Goal: Navigation & Orientation: Find specific page/section

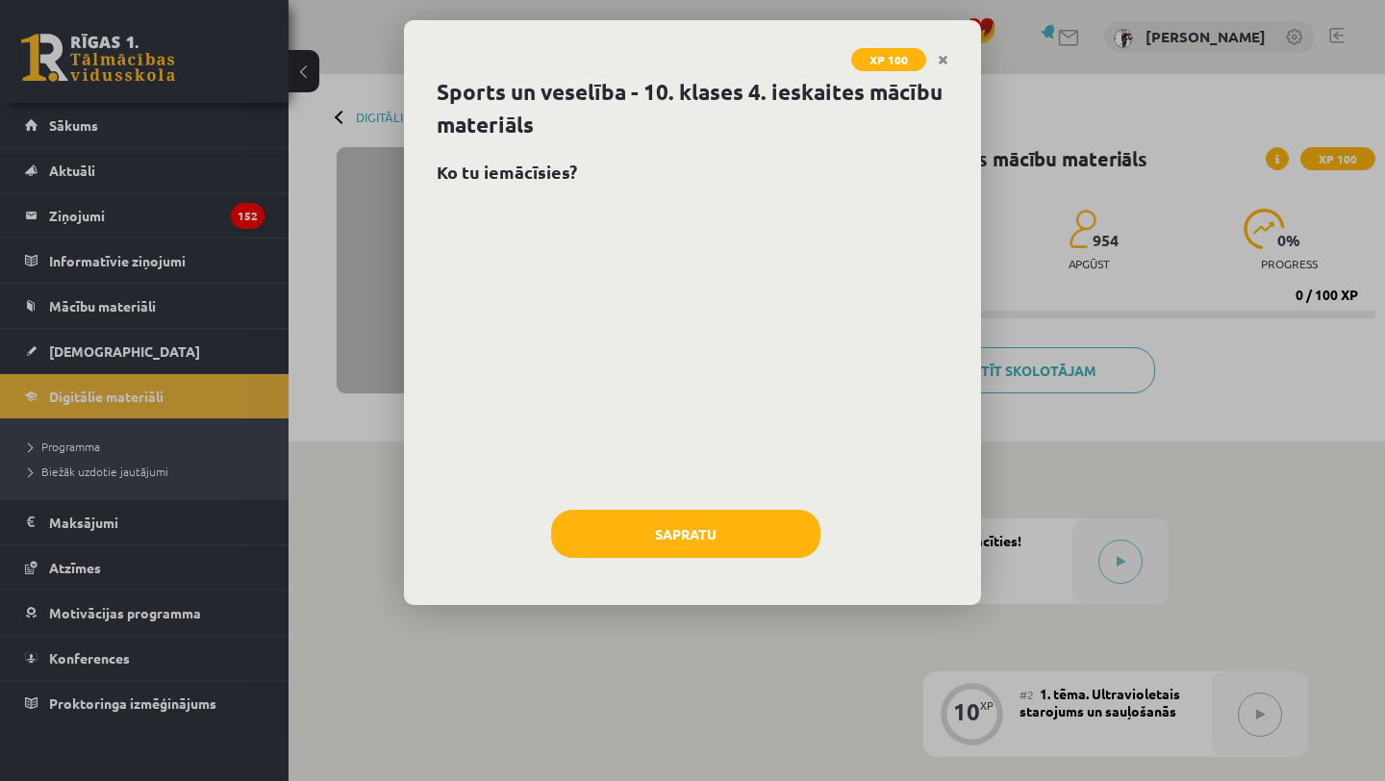
scroll to position [154, 0]
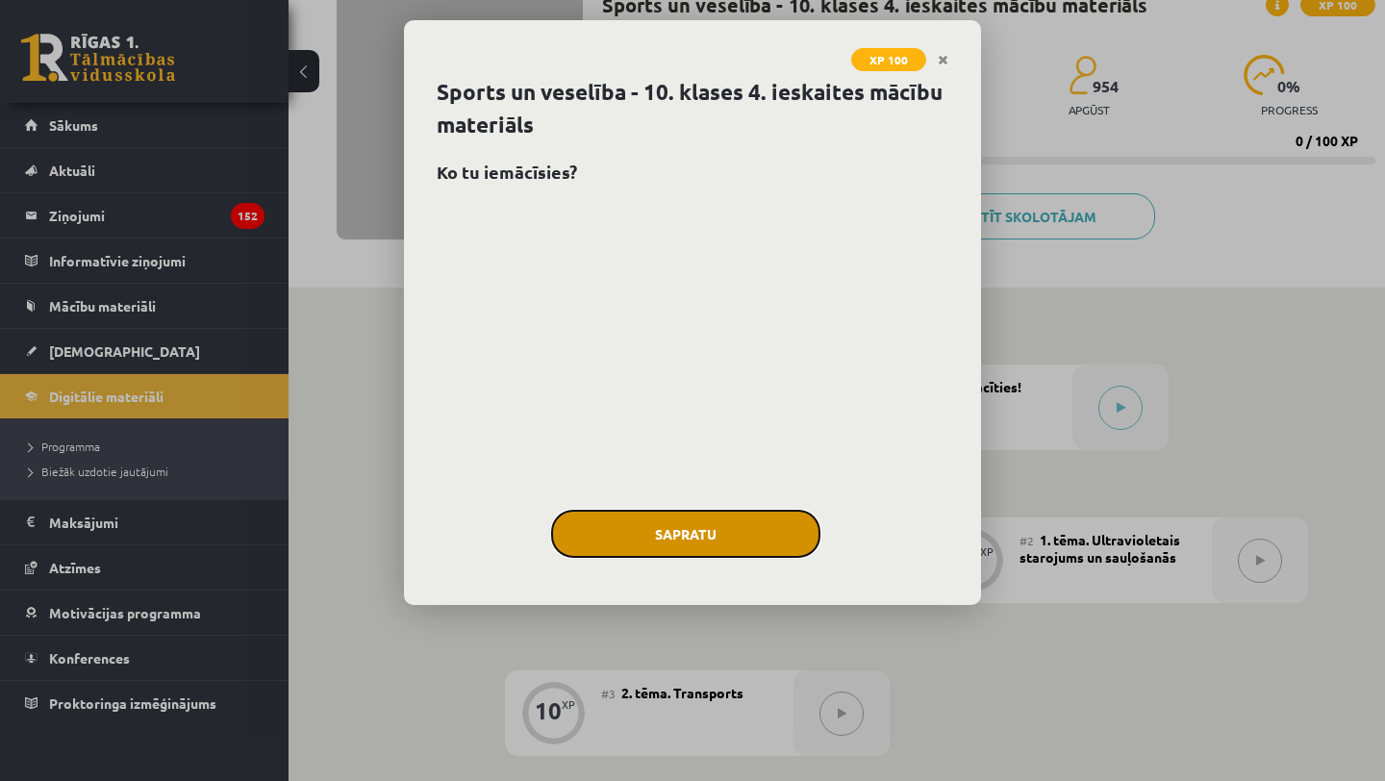
click at [751, 525] on button "Sapratu" at bounding box center [685, 534] width 269 height 48
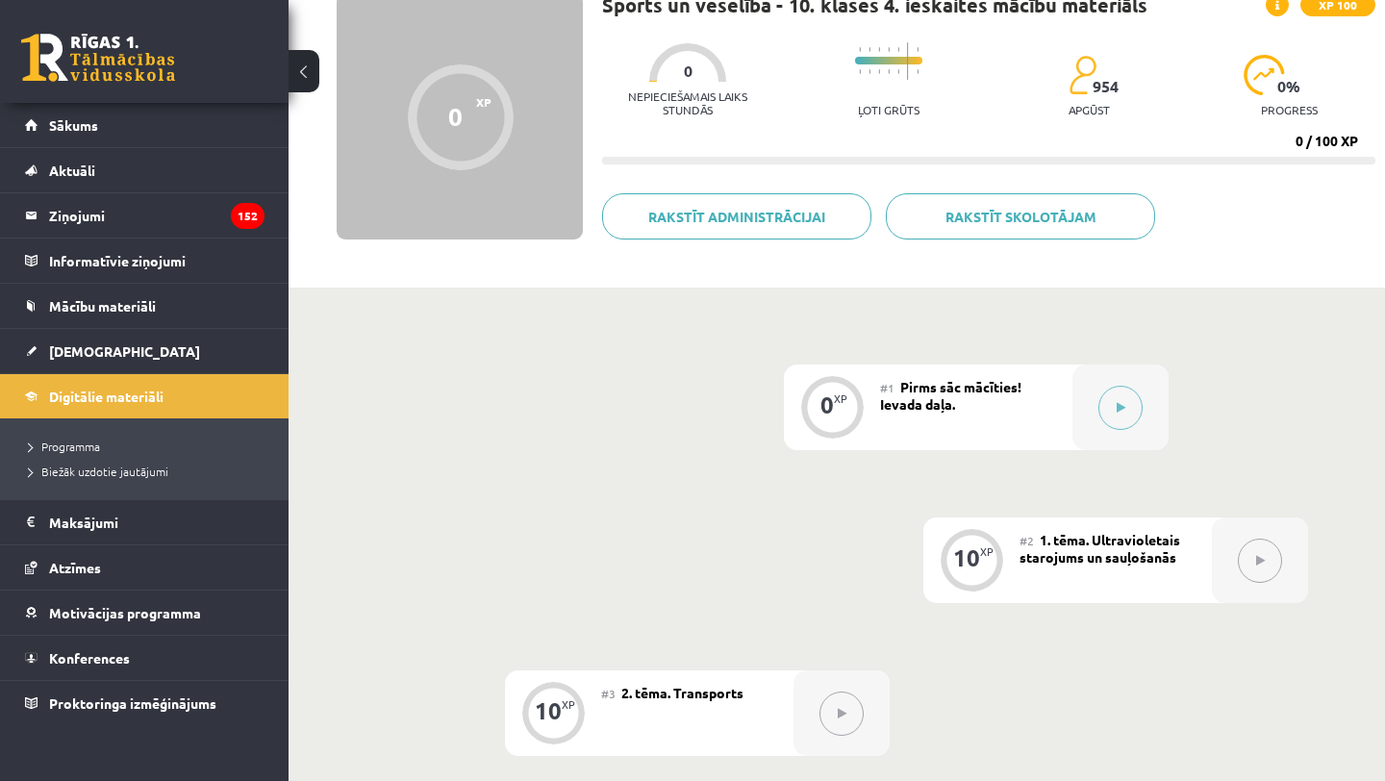
click at [126, 48] on link at bounding box center [98, 58] width 154 height 48
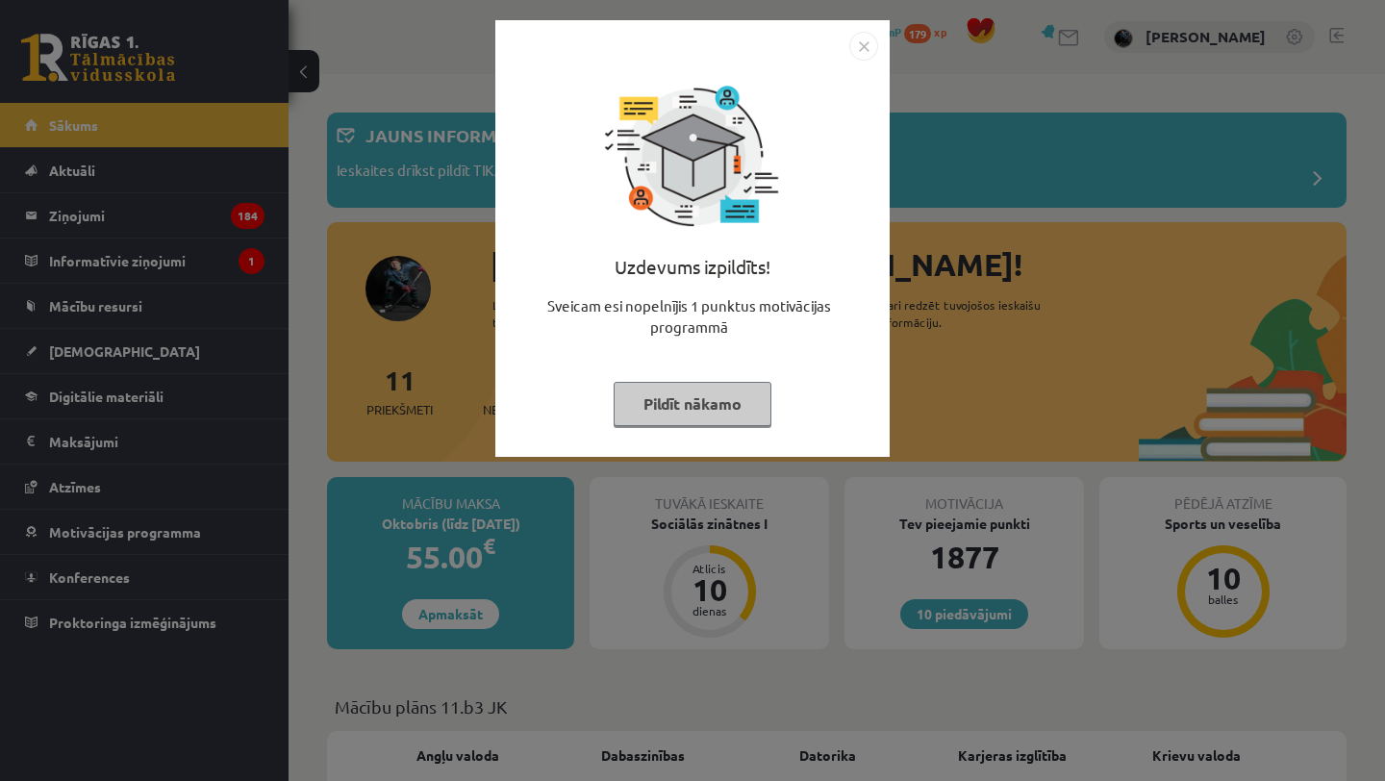
click at [668, 399] on button "Pildīt nākamo" at bounding box center [692, 404] width 158 height 44
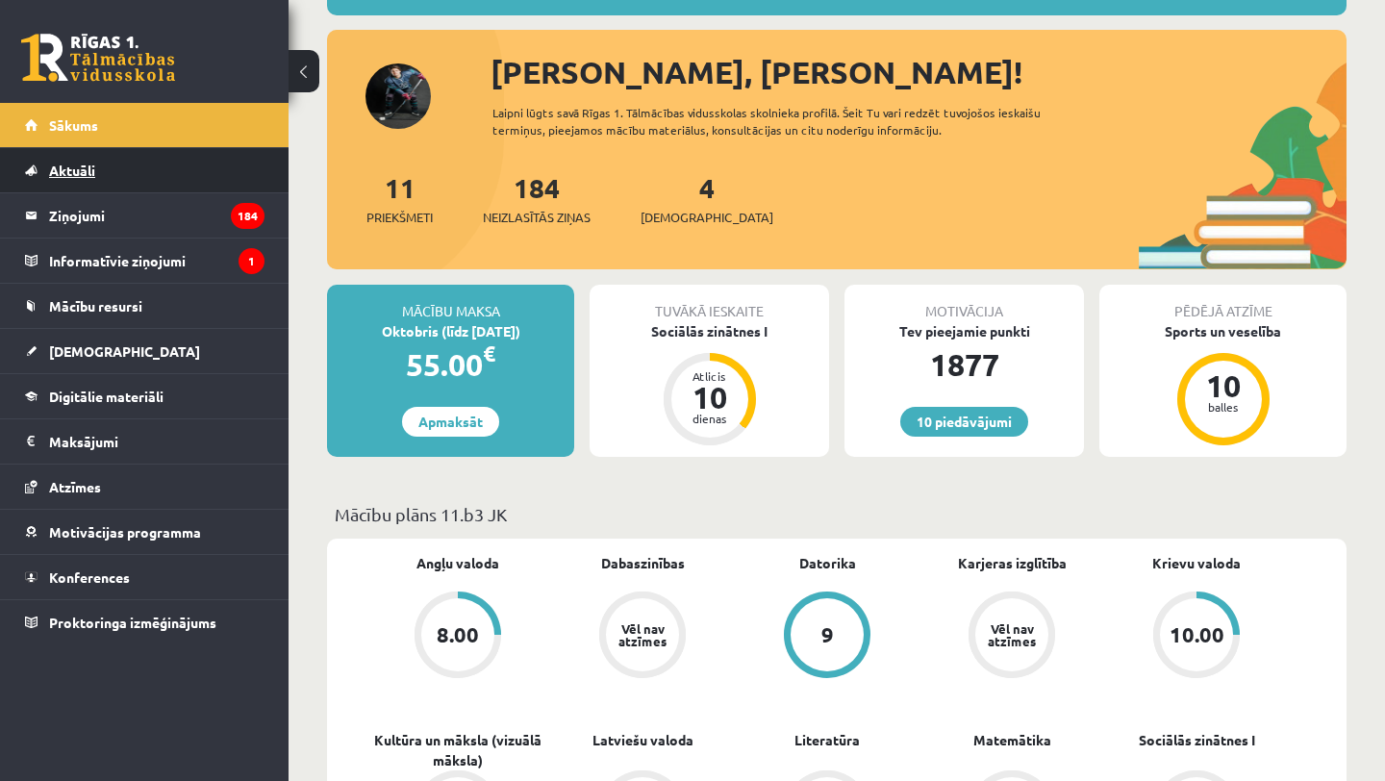
scroll to position [231, 0]
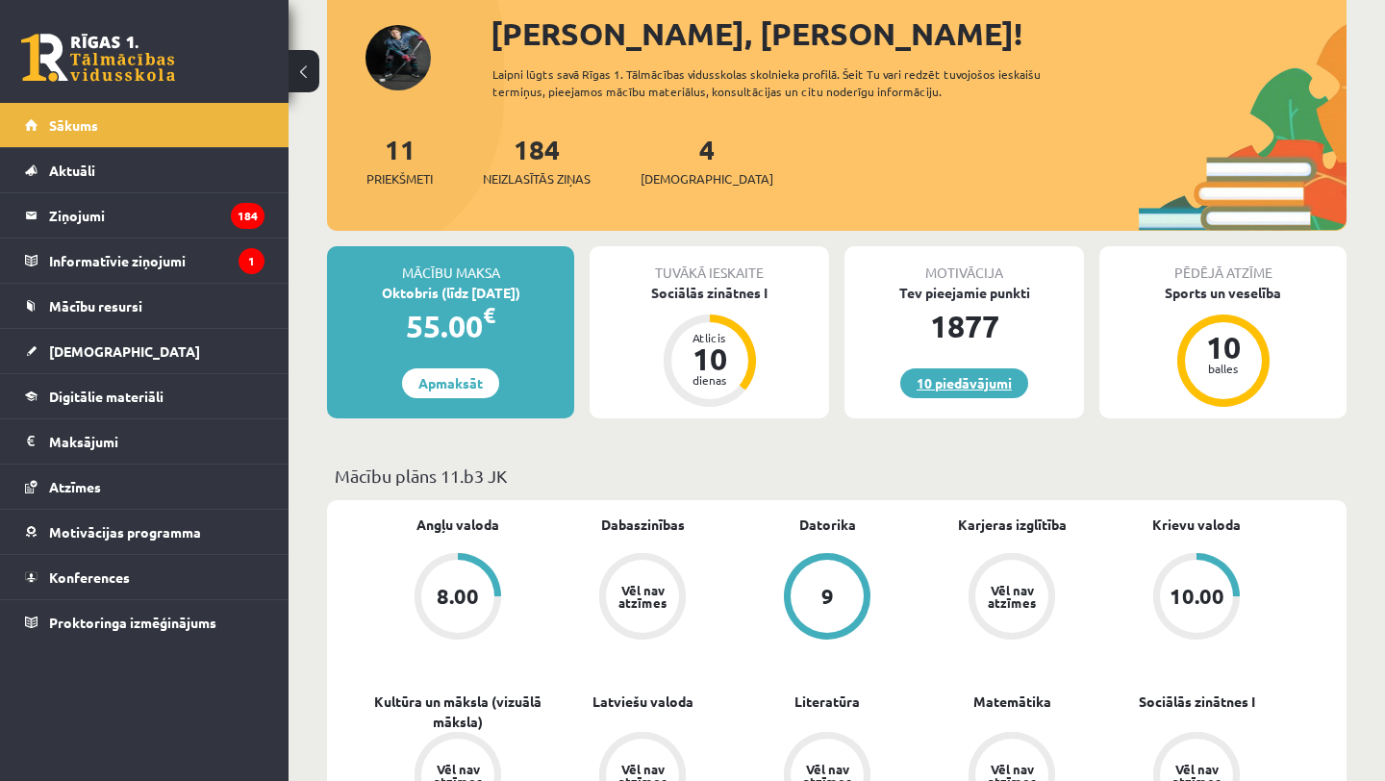
click at [1005, 388] on link "10 piedāvājumi" at bounding box center [964, 383] width 128 height 30
